Goal: Navigation & Orientation: Find specific page/section

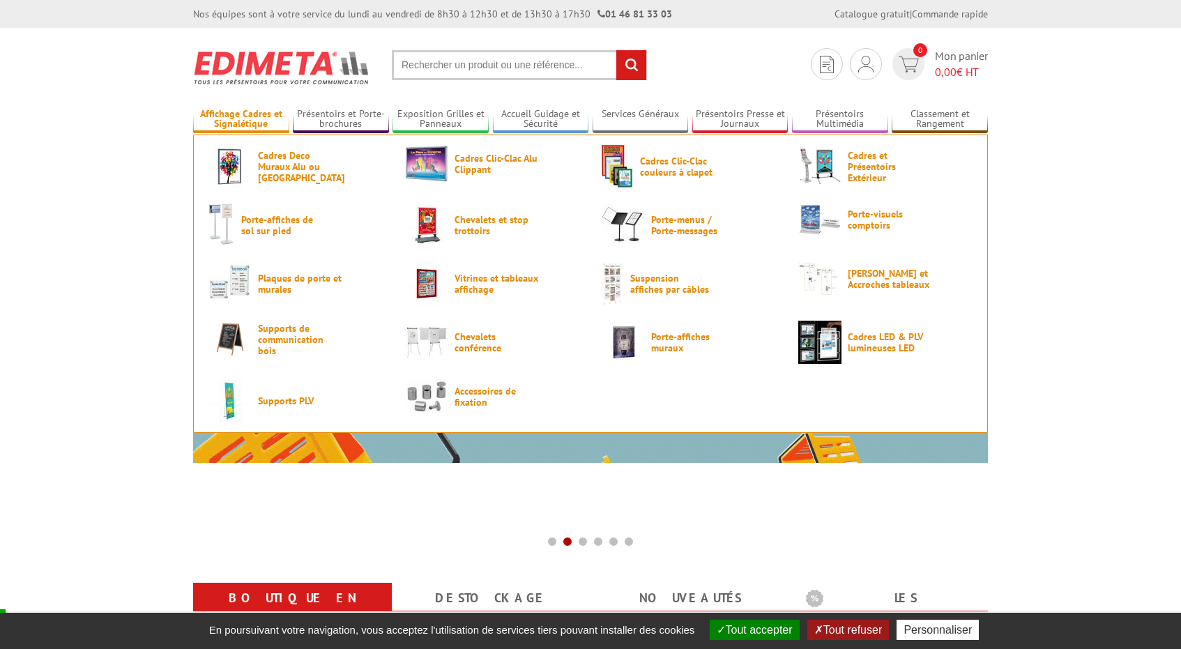
scroll to position [7, 0]
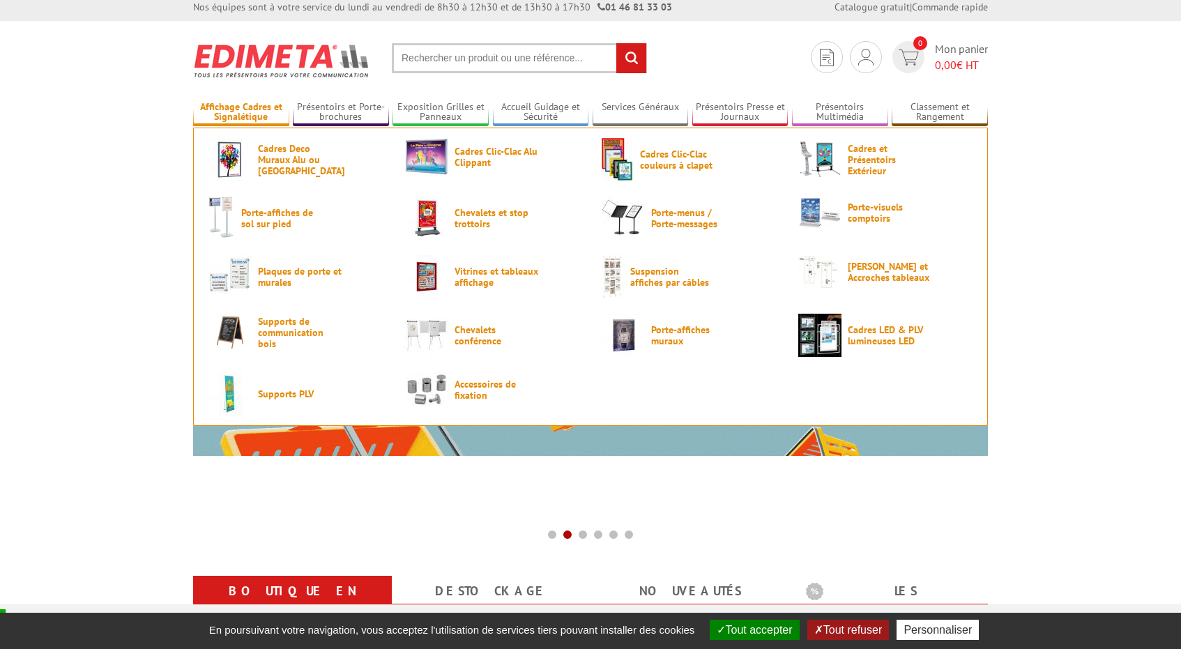
click at [243, 121] on link "Affichage Cadres et Signalétique" at bounding box center [241, 112] width 96 height 23
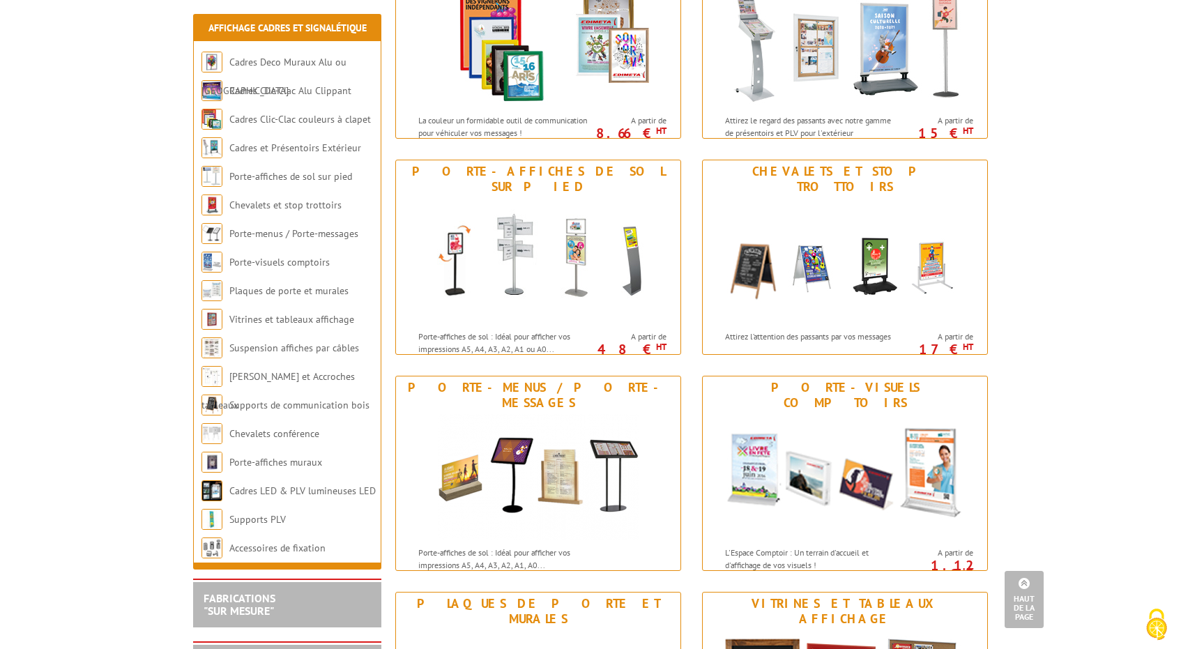
scroll to position [509, 0]
